Goal: Transaction & Acquisition: Purchase product/service

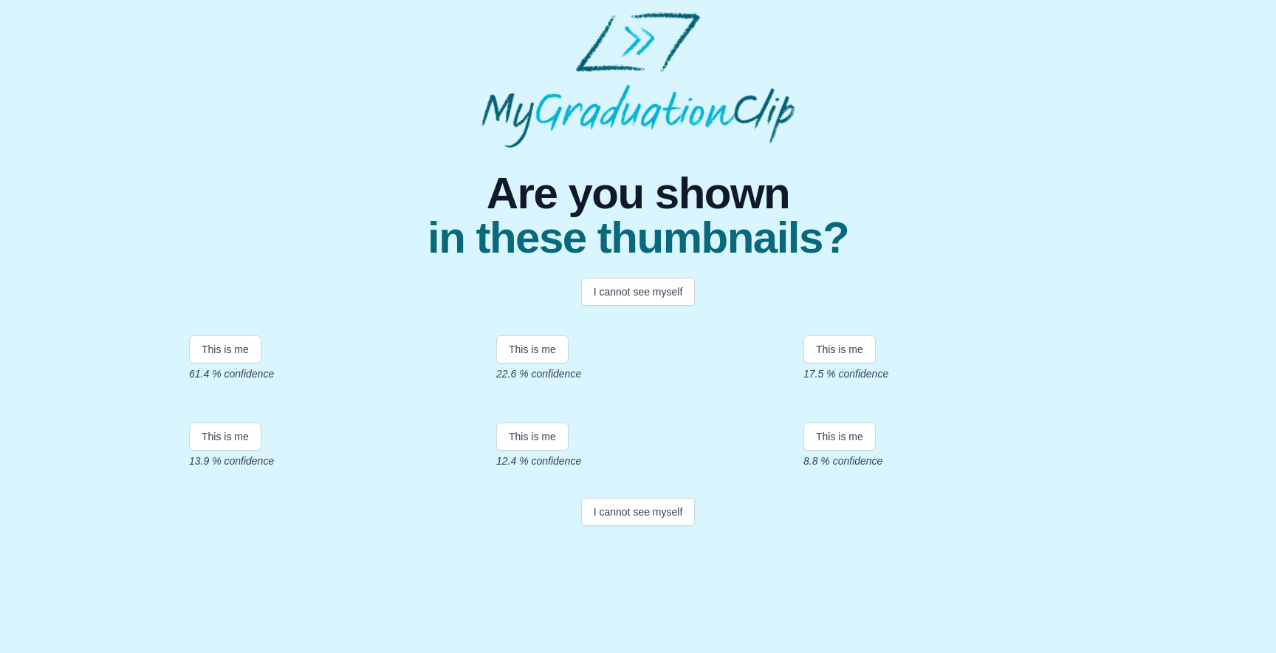
scroll to position [210, 0]
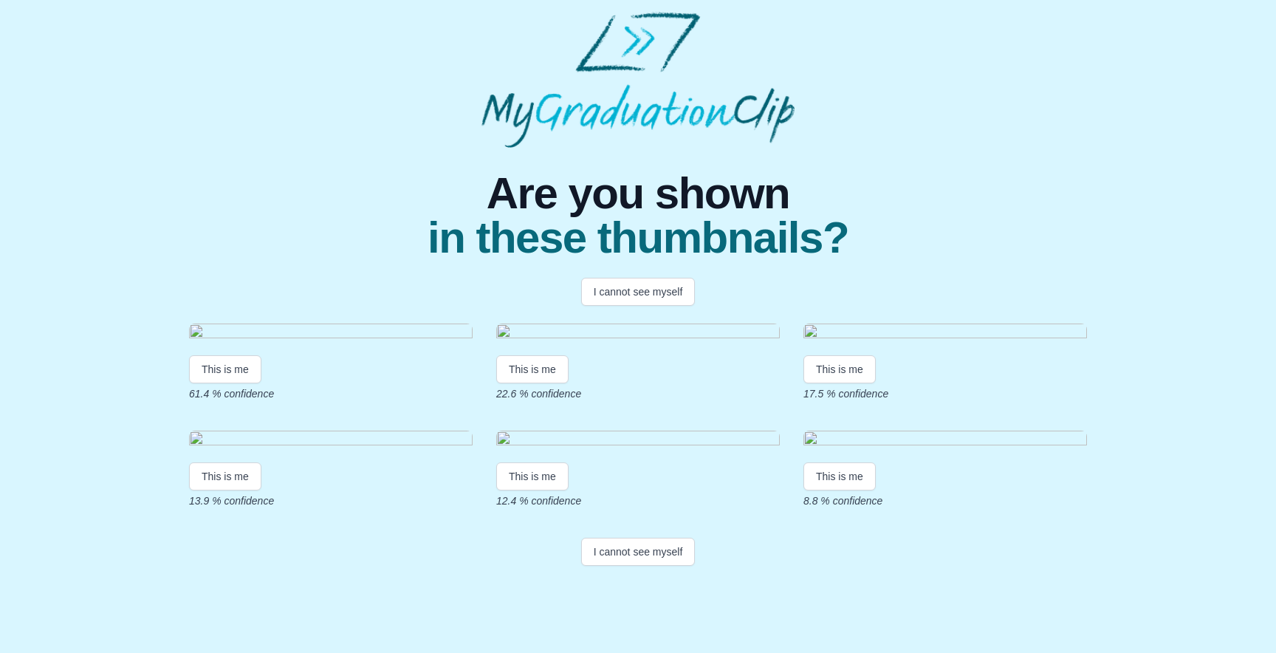
click at [332, 323] on img at bounding box center [331, 333] width 284 height 20
click at [227, 355] on button "This is me" at bounding box center [225, 369] width 72 height 28
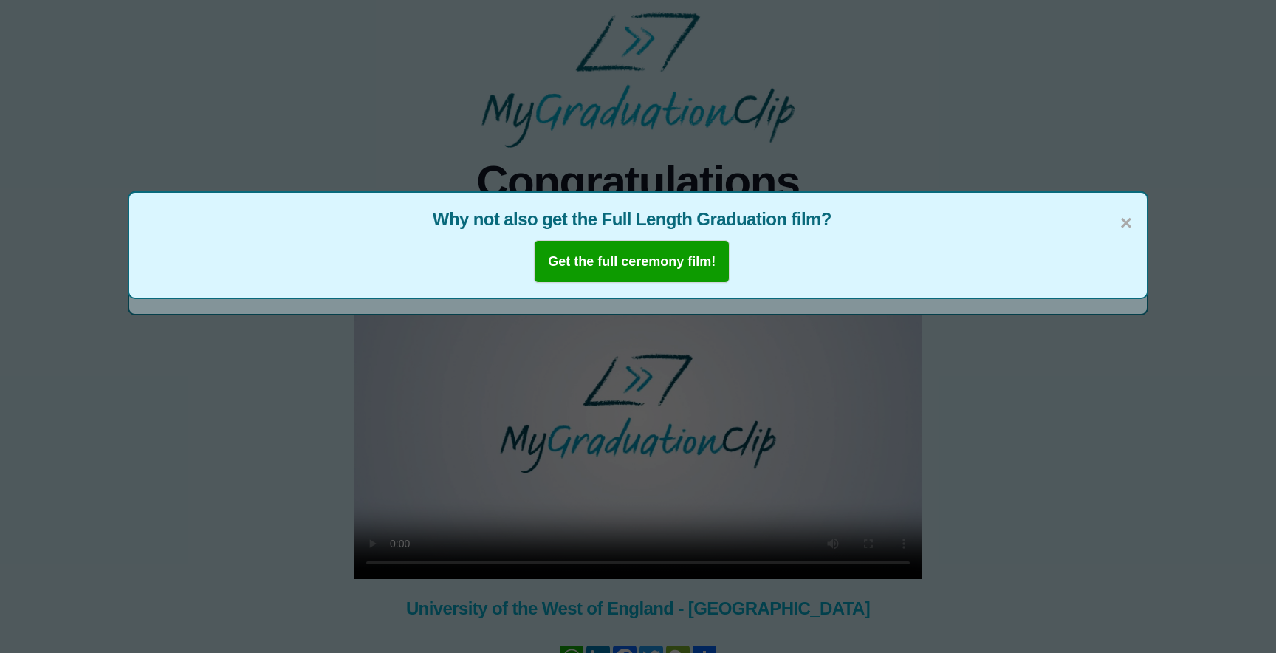
click at [677, 258] on b "Get the full ceremony film!" at bounding box center [632, 261] width 168 height 15
click at [1121, 222] on span "×" at bounding box center [1126, 223] width 12 height 31
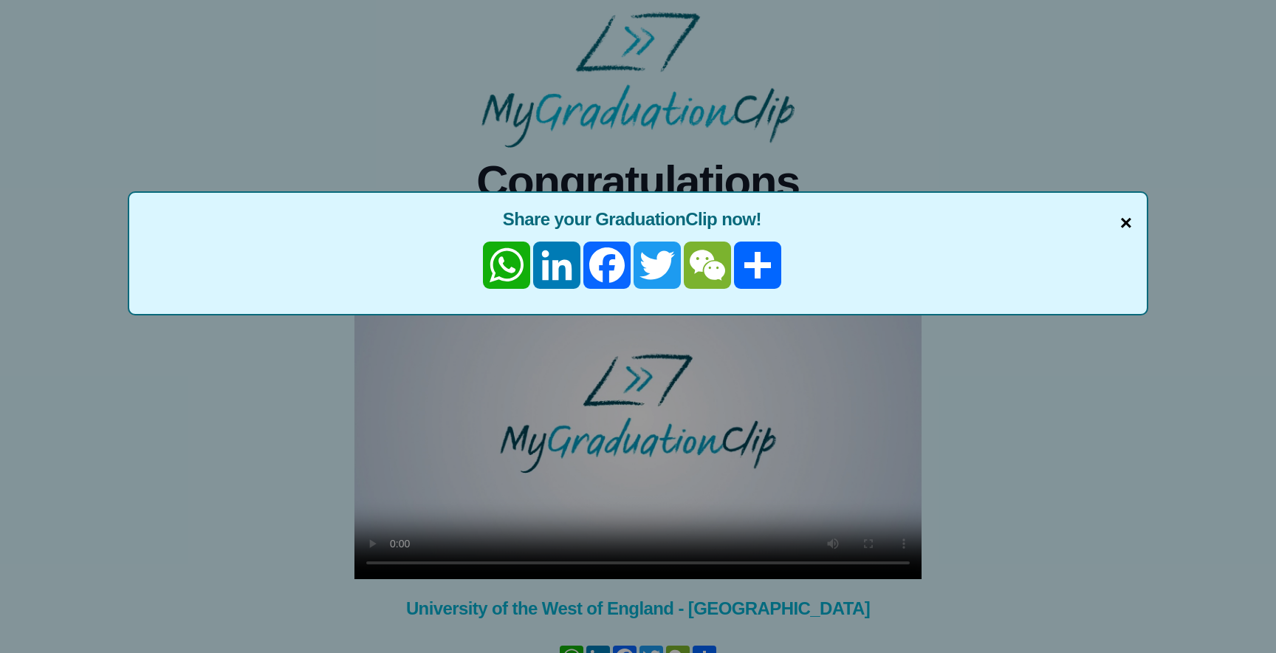
click at [1124, 214] on span "×" at bounding box center [1126, 223] width 12 height 31
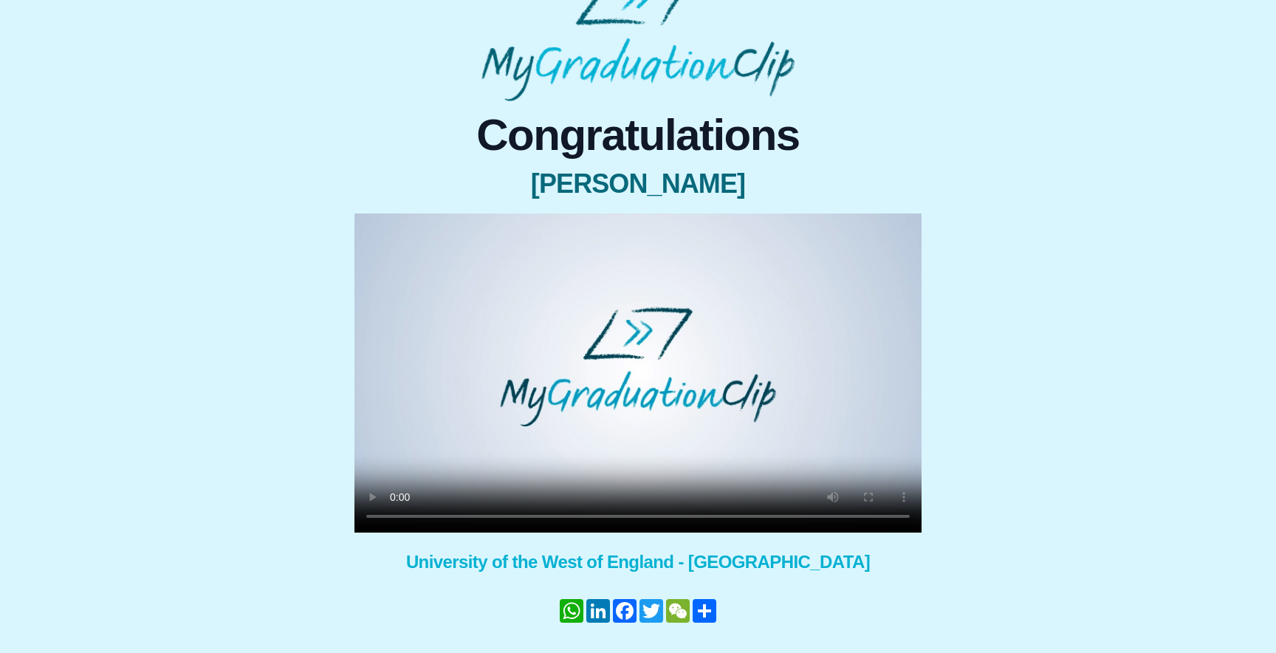
scroll to position [90, 0]
